Goal: Check status

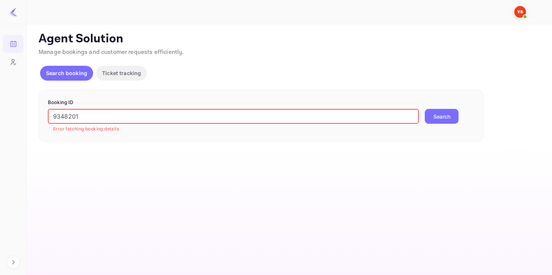
drag, startPoint x: 0, startPoint y: 0, endPoint x: 46, endPoint y: 113, distance: 122.1
click at [46, 113] on div "Booking ID 9348201 ​ Error fetching booking details Search" at bounding box center [262, 115] width 446 height 52
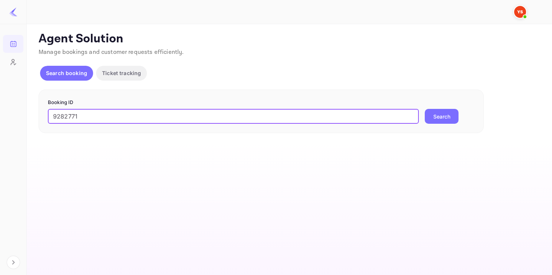
click at [441, 110] on button "Search" at bounding box center [442, 116] width 34 height 15
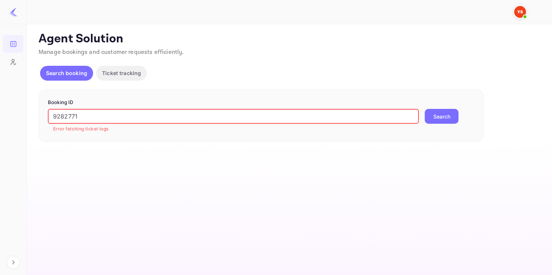
drag, startPoint x: 120, startPoint y: 114, endPoint x: -18, endPoint y: 122, distance: 138.0
click at [0, 122] on html "Bookings Customers Now you can check your travel website directly from the link…" at bounding box center [276, 137] width 552 height 275
paste input "8381986"
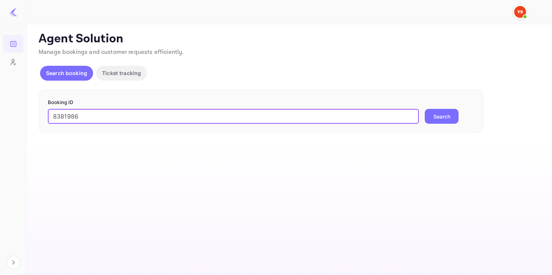
type input "8381986"
click at [425, 109] on button "Search" at bounding box center [442, 116] width 34 height 15
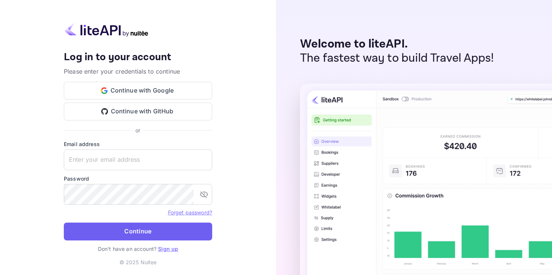
type input "[EMAIL_ADDRESS][DOMAIN_NAME]"
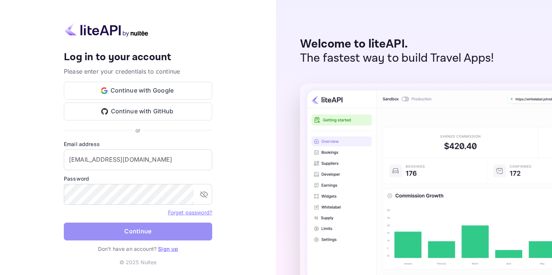
click at [143, 237] on button "Continue" at bounding box center [138, 231] width 149 height 18
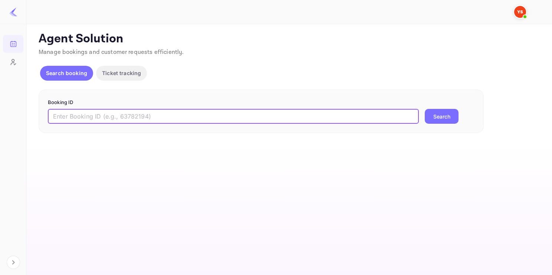
click at [124, 119] on input "text" at bounding box center [233, 116] width 371 height 15
paste input "8381986"
type input "8381986"
click at [425, 109] on button "Search" at bounding box center [442, 116] width 34 height 15
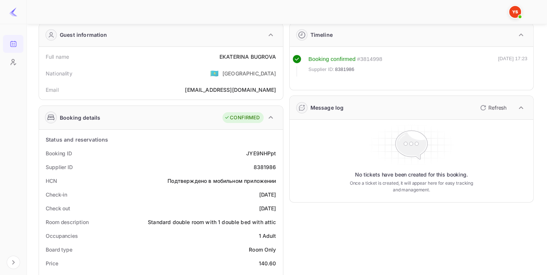
scroll to position [48, 0]
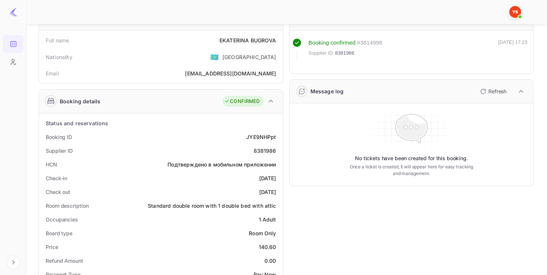
click at [265, 151] on div "8381986" at bounding box center [264, 151] width 23 height 8
copy div "8381986"
click at [265, 151] on div "8381986" at bounding box center [264, 151] width 23 height 8
copy div "8381986"
click at [435, 86] on div "Message log Refresh" at bounding box center [412, 91] width 244 height 24
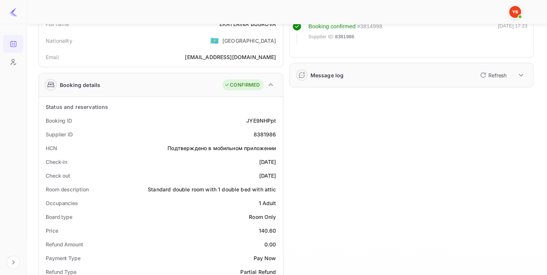
scroll to position [0, 0]
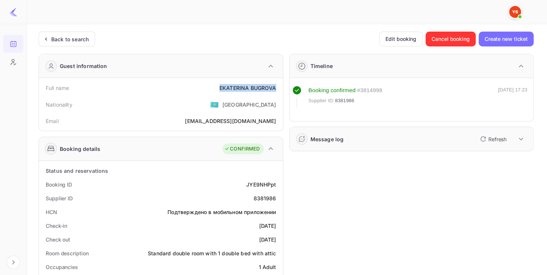
copy div "[PERSON_NAME]"
drag, startPoint x: 218, startPoint y: 84, endPoint x: 276, endPoint y: 80, distance: 58.4
click at [276, 80] on div "Full name [PERSON_NAME] Nationality 🇰🇿 [DEMOGRAPHIC_DATA] [PERSON_NAME] [PERSON…" at bounding box center [161, 104] width 244 height 53
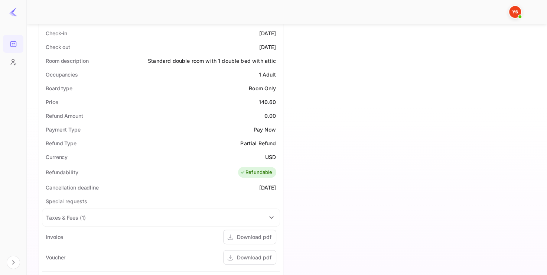
scroll to position [195, 0]
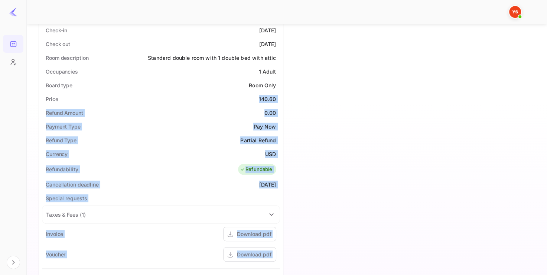
drag, startPoint x: 257, startPoint y: 98, endPoint x: 284, endPoint y: 102, distance: 26.6
click at [284, 102] on div "Guest information Full name [PERSON_NAME] Nationality 🇰🇿 [DEMOGRAPHIC_DATA] Ema…" at bounding box center [283, 133] width 501 height 560
click at [269, 98] on div "140.60" at bounding box center [267, 99] width 17 height 8
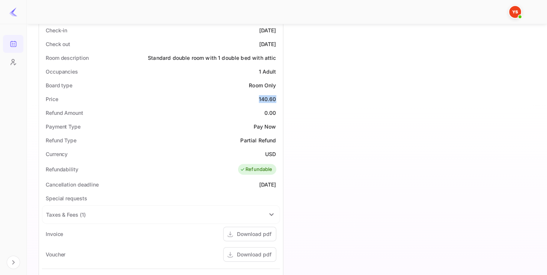
click at [269, 98] on div "140.60" at bounding box center [267, 99] width 17 height 8
copy div "140.60"
